Goal: Transaction & Acquisition: Purchase product/service

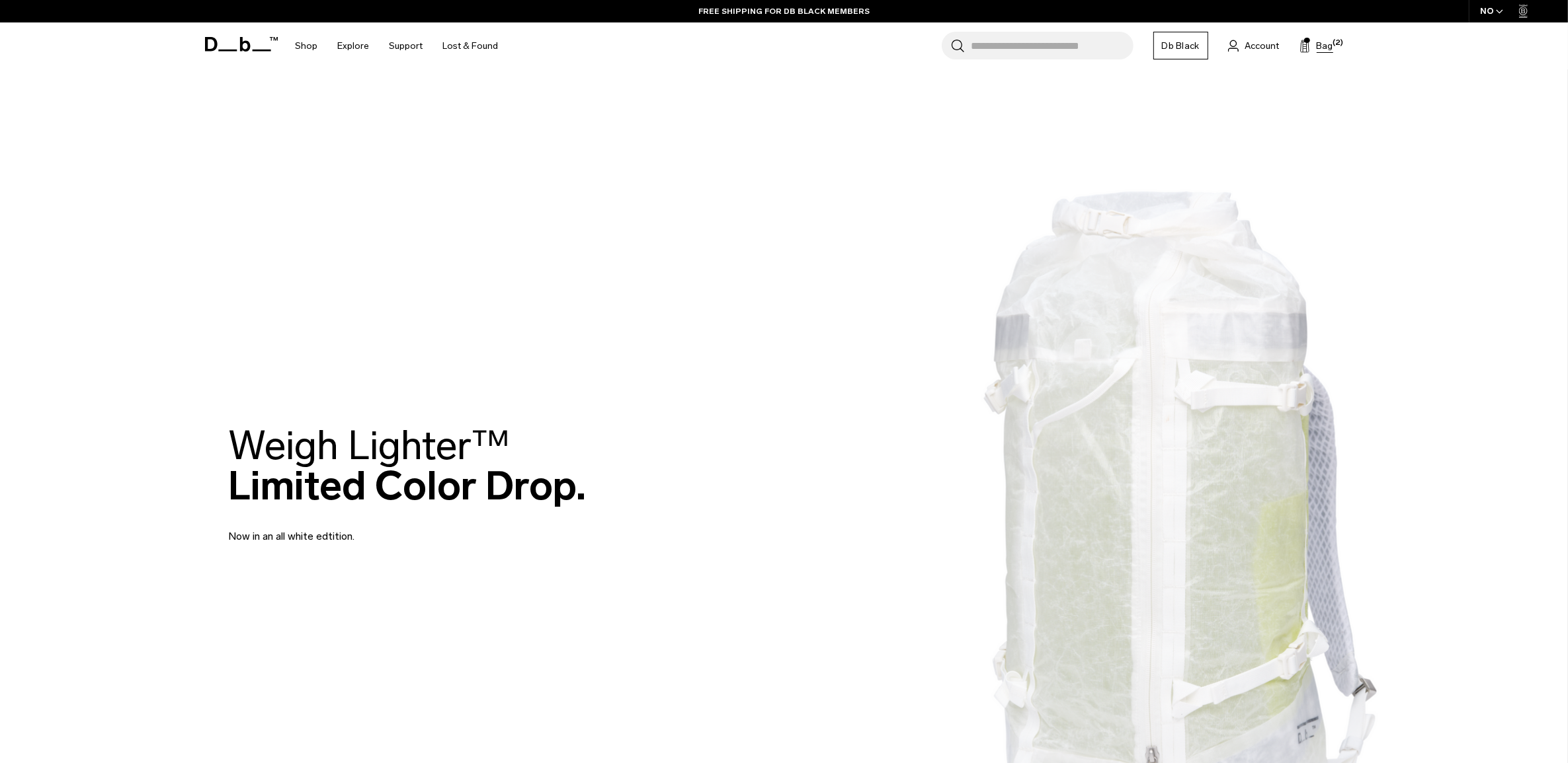
click at [1321, 42] on span "Bag" at bounding box center [1325, 46] width 16 height 14
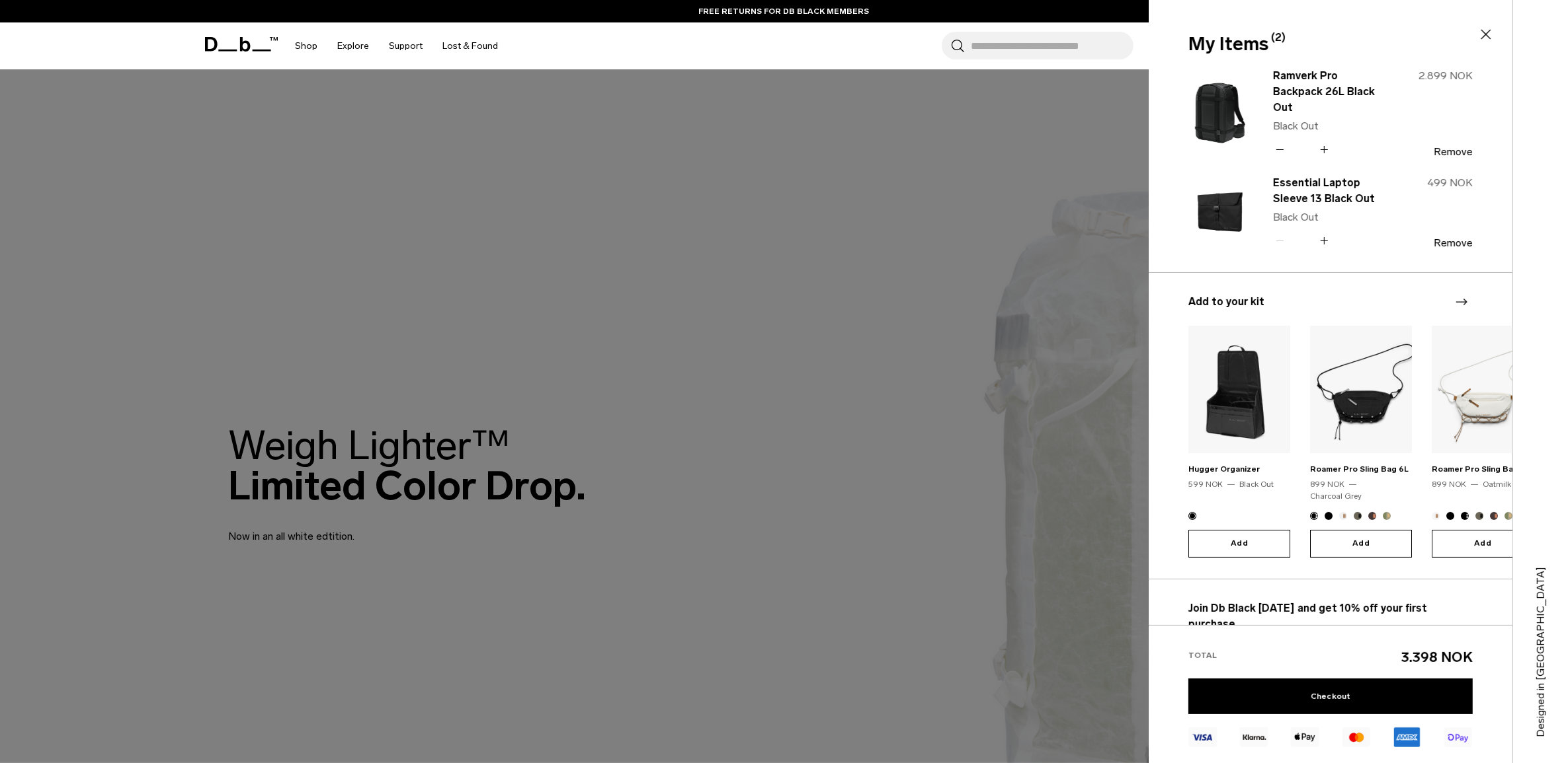
click at [752, 633] on div at bounding box center [784, 382] width 1568 height 763
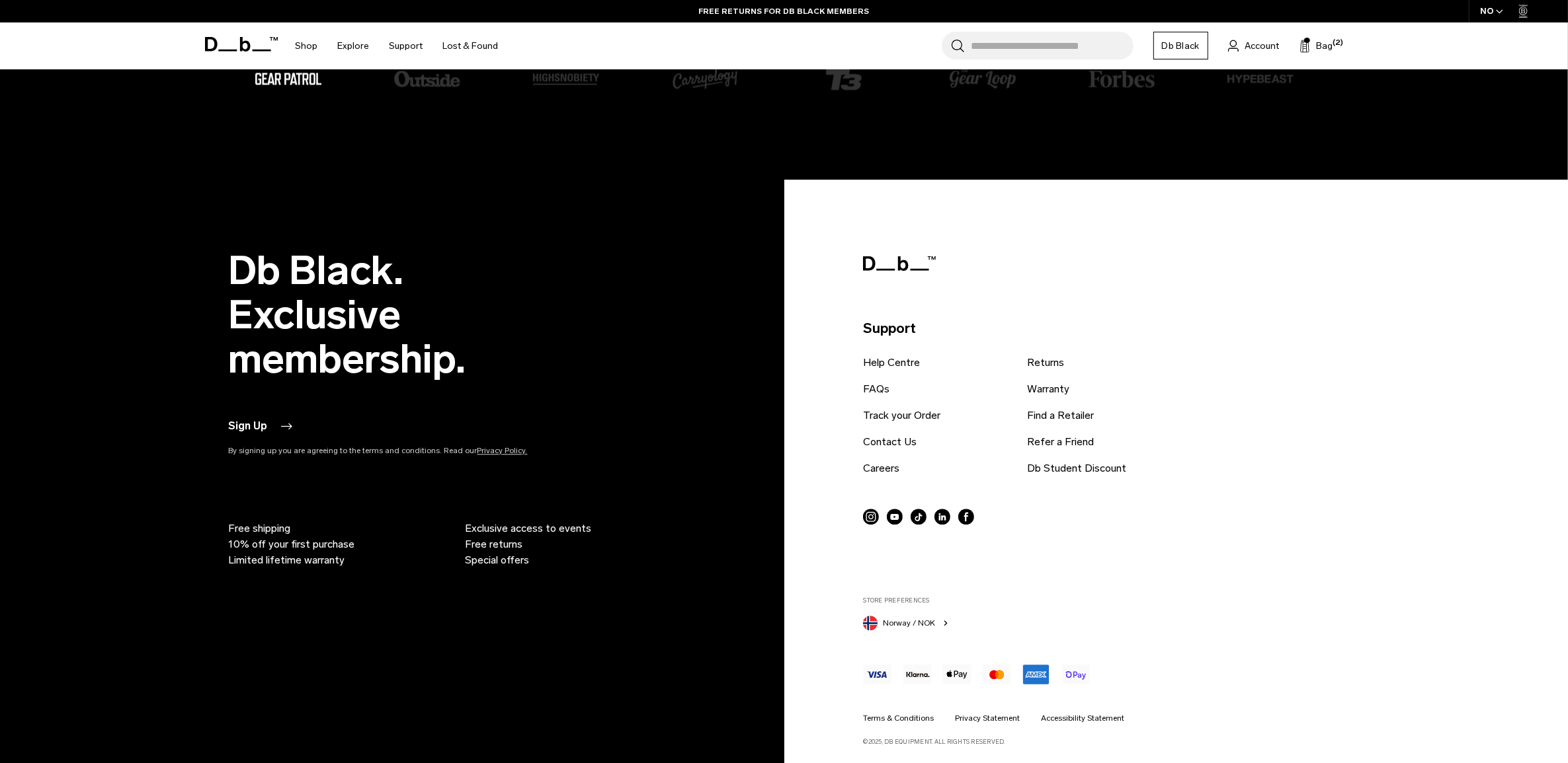
scroll to position [3804, 0]
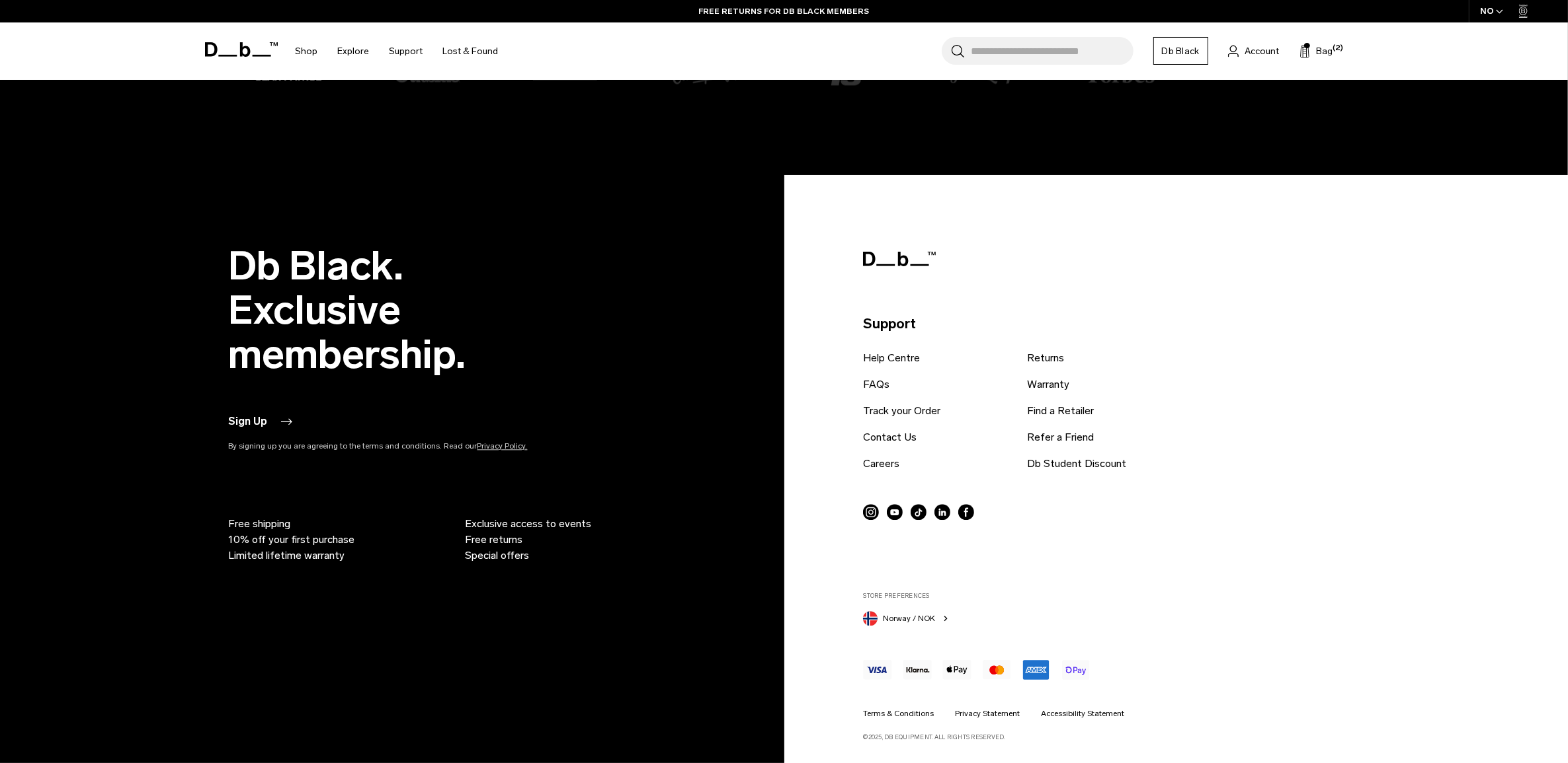
click at [928, 618] on span "Norway / NOK" at bounding box center [909, 618] width 52 height 12
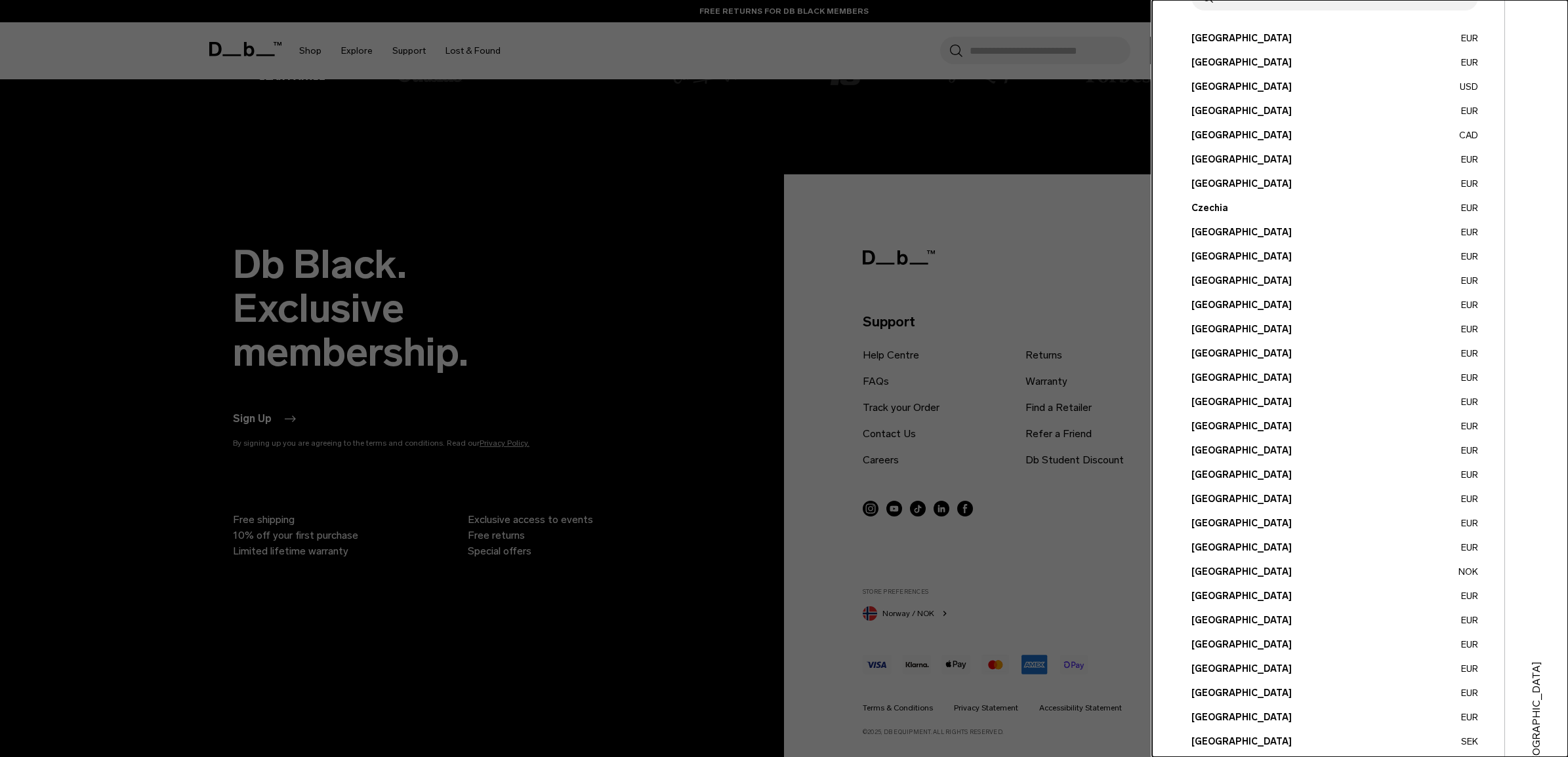
scroll to position [210, 0]
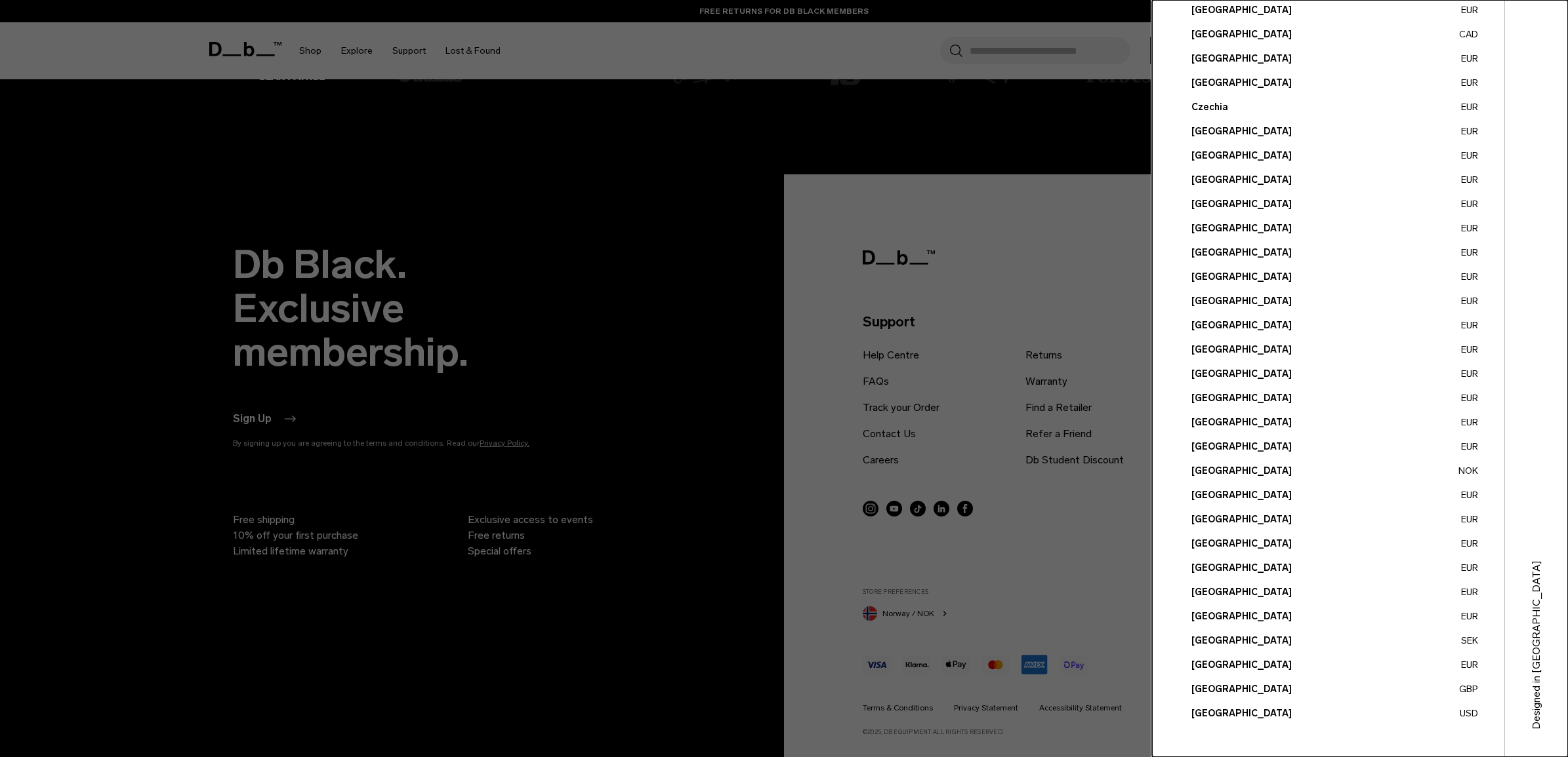
click at [1215, 637] on button "[GEOGRAPHIC_DATA] SEK" at bounding box center [1335, 641] width 287 height 14
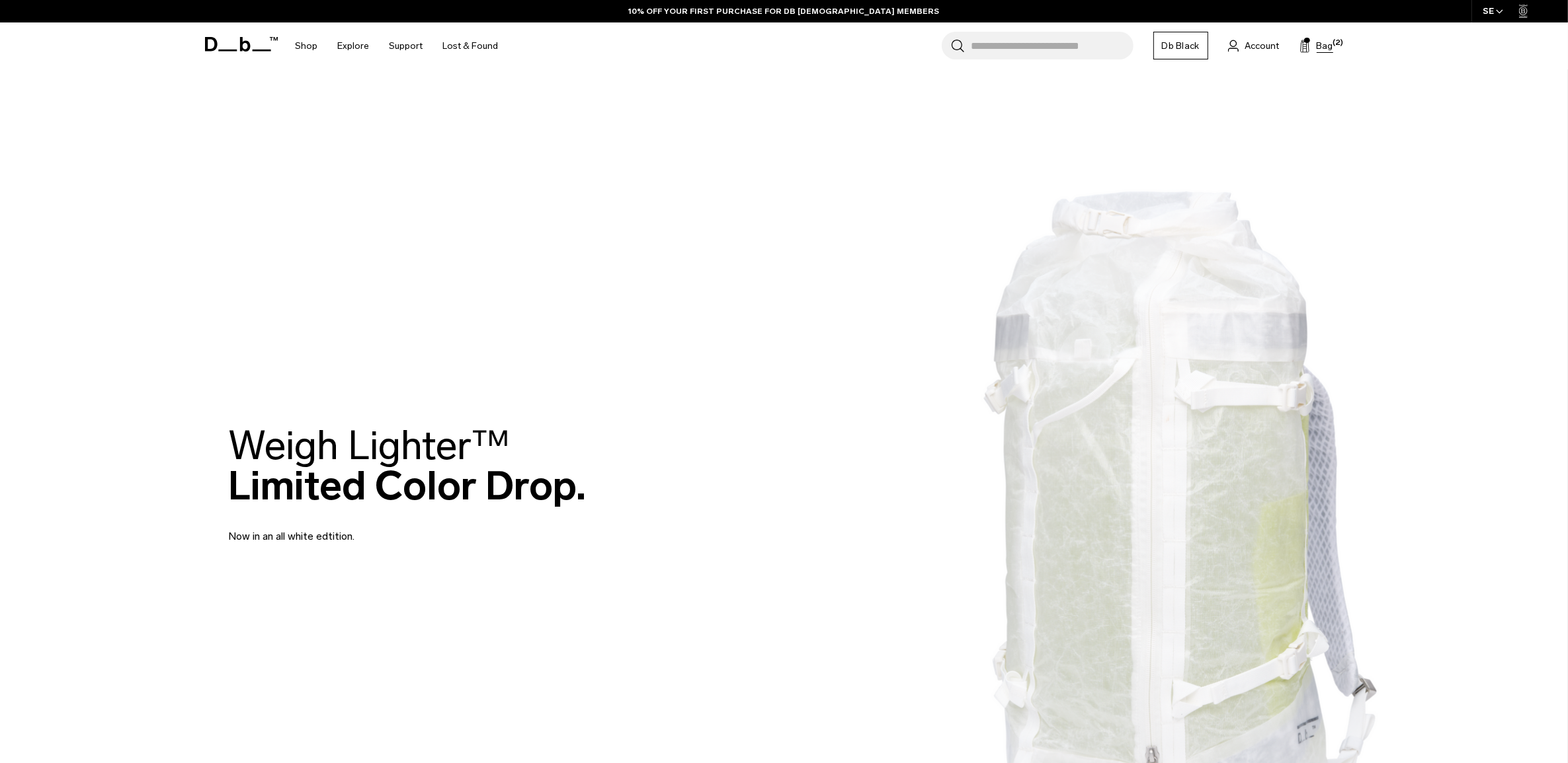
click at [1325, 44] on span "Bag" at bounding box center [1325, 46] width 16 height 14
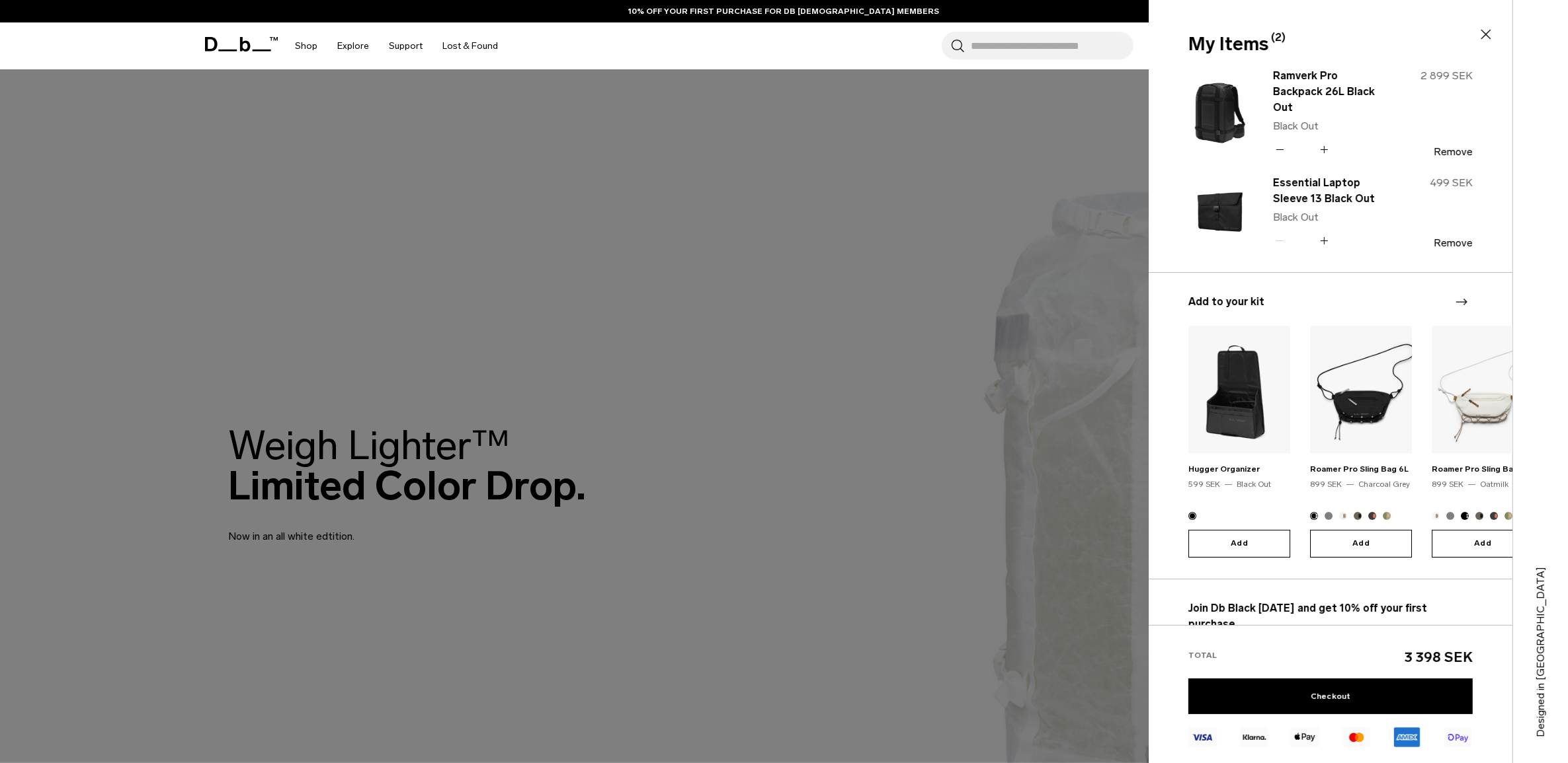
click at [1487, 33] on icon at bounding box center [1486, 35] width 10 height 10
